Goal: Task Accomplishment & Management: Manage account settings

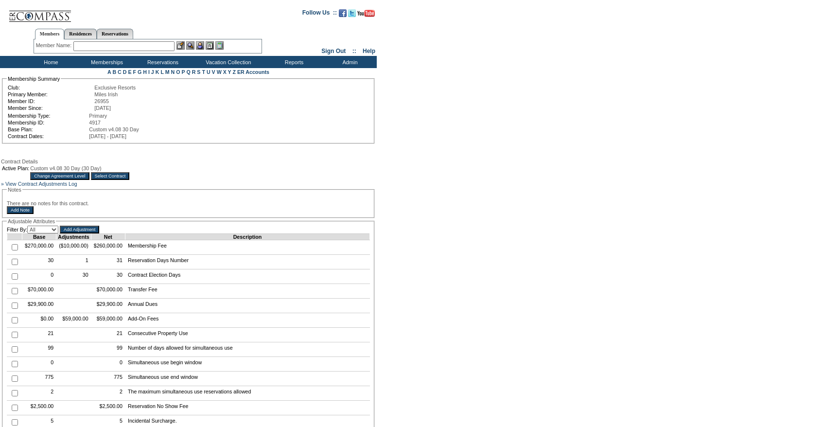
click at [129, 180] on td "Change Agreement Level Select Contract" at bounding box center [79, 176] width 99 height 8
click at [130, 180] on input "Select Contract" at bounding box center [110, 176] width 39 height 8
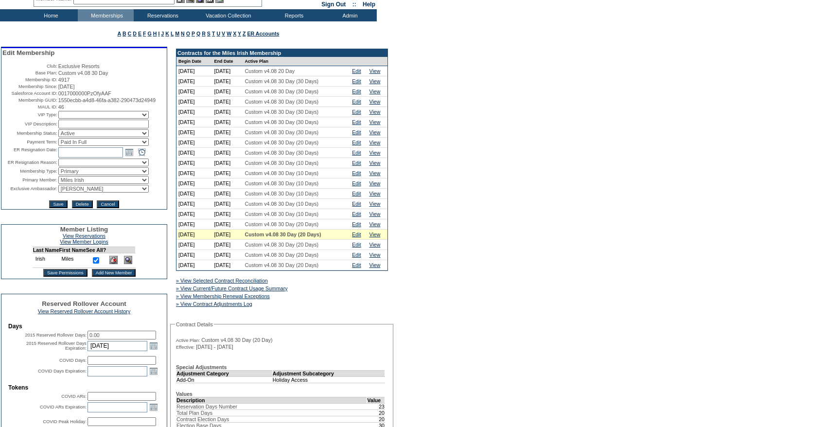
scroll to position [54, 0]
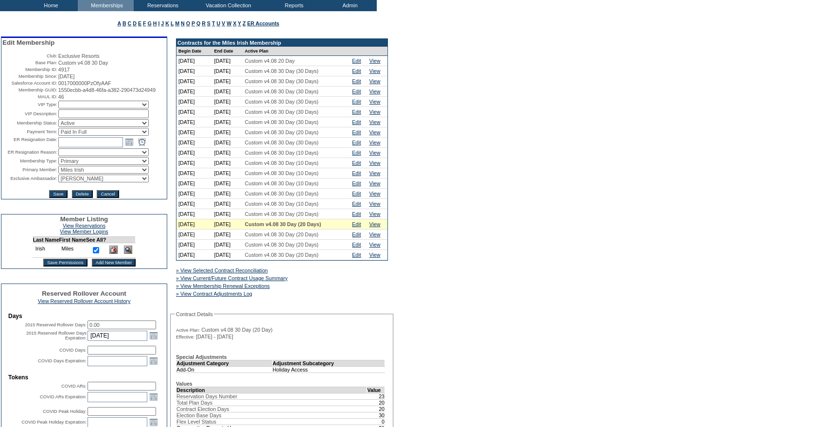
click at [364, 215] on td "Edit" at bounding box center [358, 214] width 17 height 10
click at [361, 217] on link "Edit" at bounding box center [356, 214] width 9 height 6
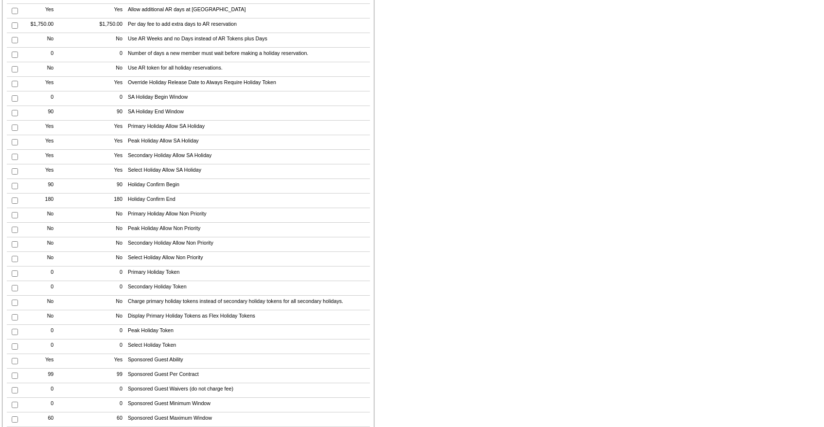
scroll to position [652, 0]
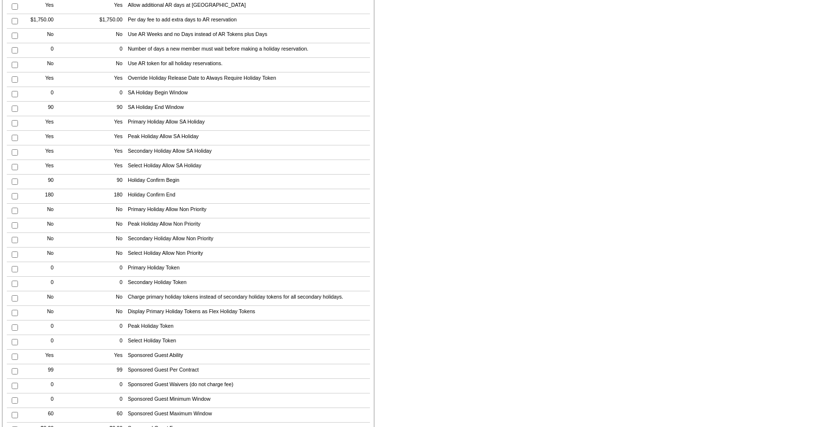
click at [13, 331] on input "checkbox" at bounding box center [15, 327] width 6 height 6
checkbox input "true"
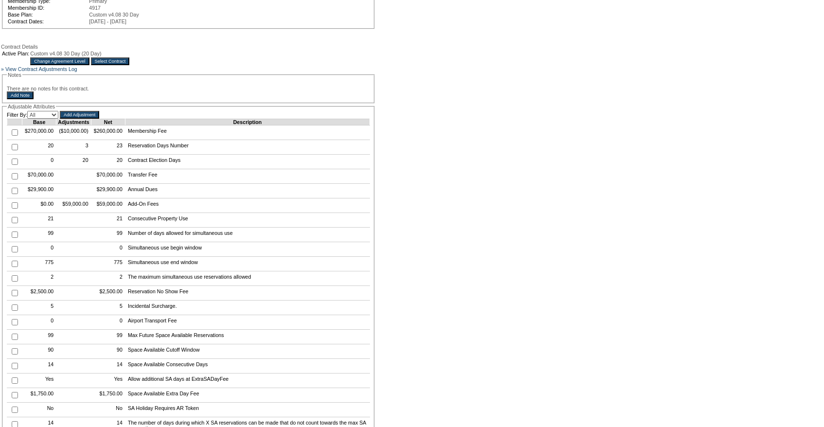
scroll to position [0, 0]
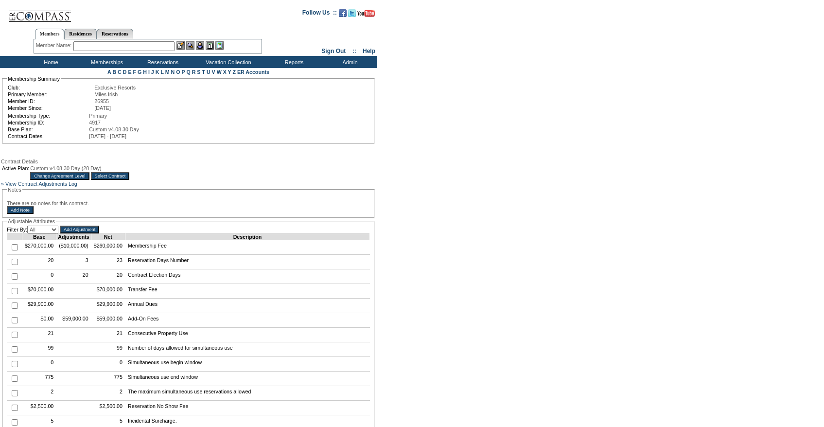
click at [85, 233] on input "Add Adjustment" at bounding box center [79, 230] width 39 height 8
